Goal: Navigation & Orientation: Find specific page/section

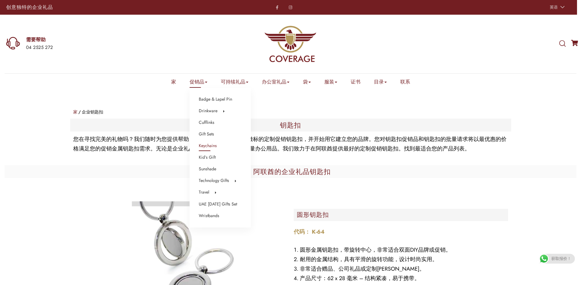
click at [208, 114] on link "Keychains" at bounding box center [208, 146] width 18 height 8
click at [222, 101] on link "Badge & Lapel Pin" at bounding box center [215, 100] width 33 height 8
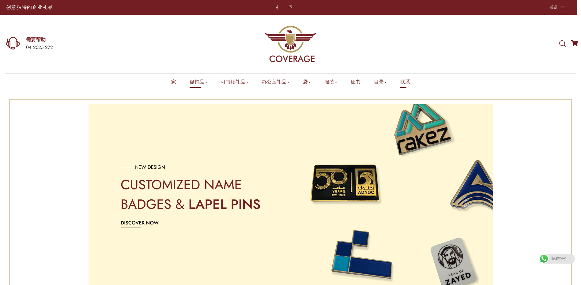
click at [407, 81] on link "联系" at bounding box center [405, 82] width 10 height 9
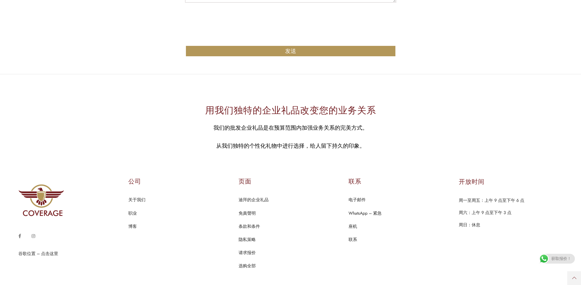
scroll to position [634, 0]
